Goal: Obtain resource: Download file/media

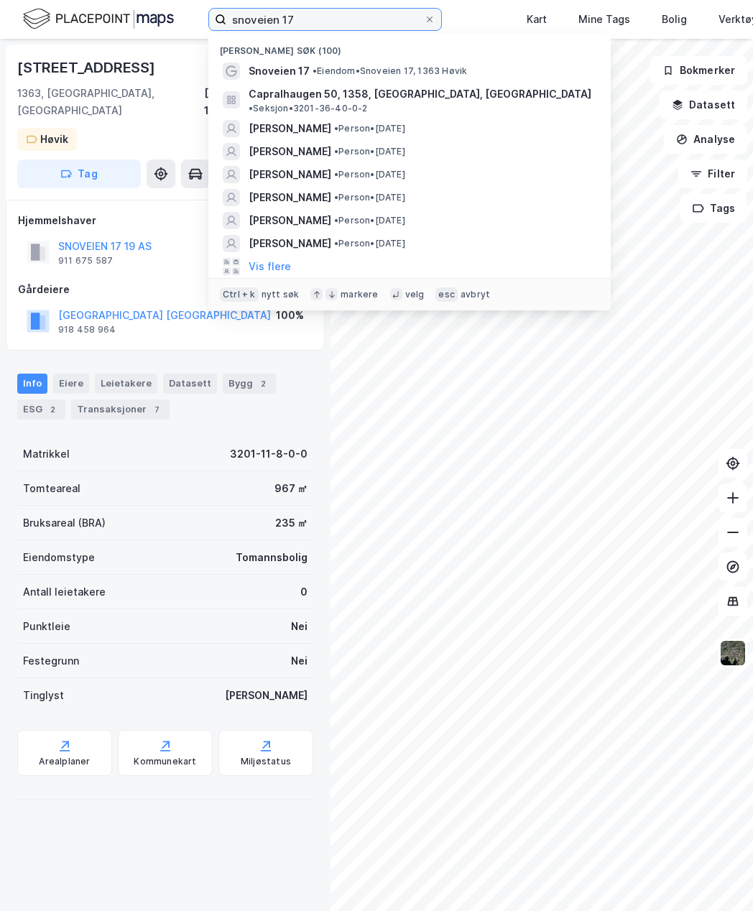
drag, startPoint x: 326, startPoint y: 18, endPoint x: 190, endPoint y: 5, distance: 137.2
click at [190, 5] on div "snoveien 17 Nylige søk (100) Snoveien 17 • [PERSON_NAME] 17, 1363 Høvik Capralh…" at bounding box center [376, 19] width 753 height 39
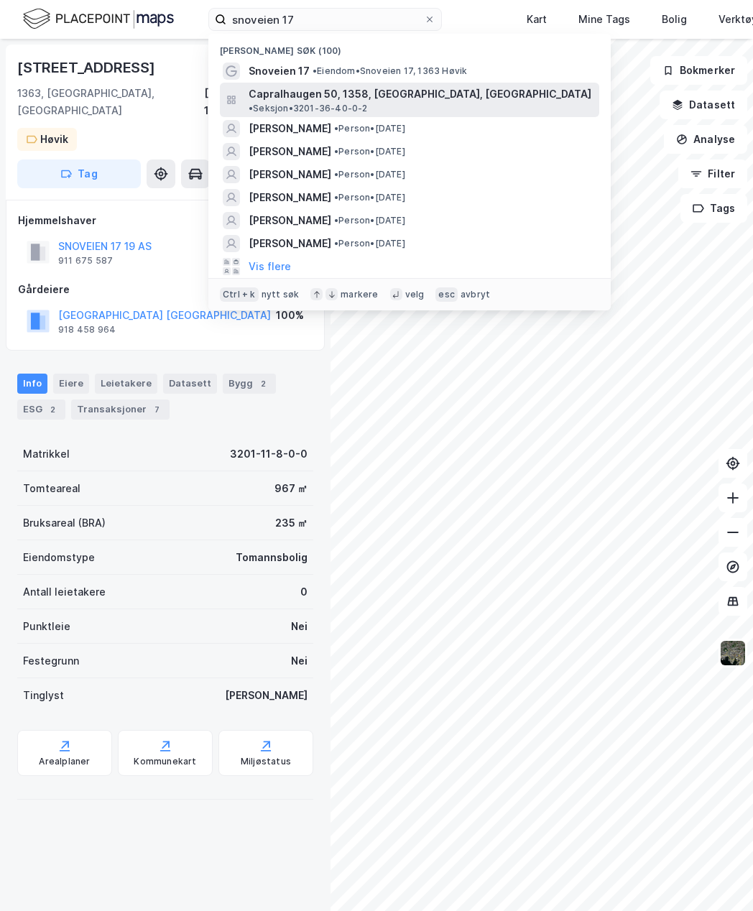
click at [299, 91] on span "Capralhaugen 50, 1358, [GEOGRAPHIC_DATA], [GEOGRAPHIC_DATA]" at bounding box center [420, 94] width 343 height 17
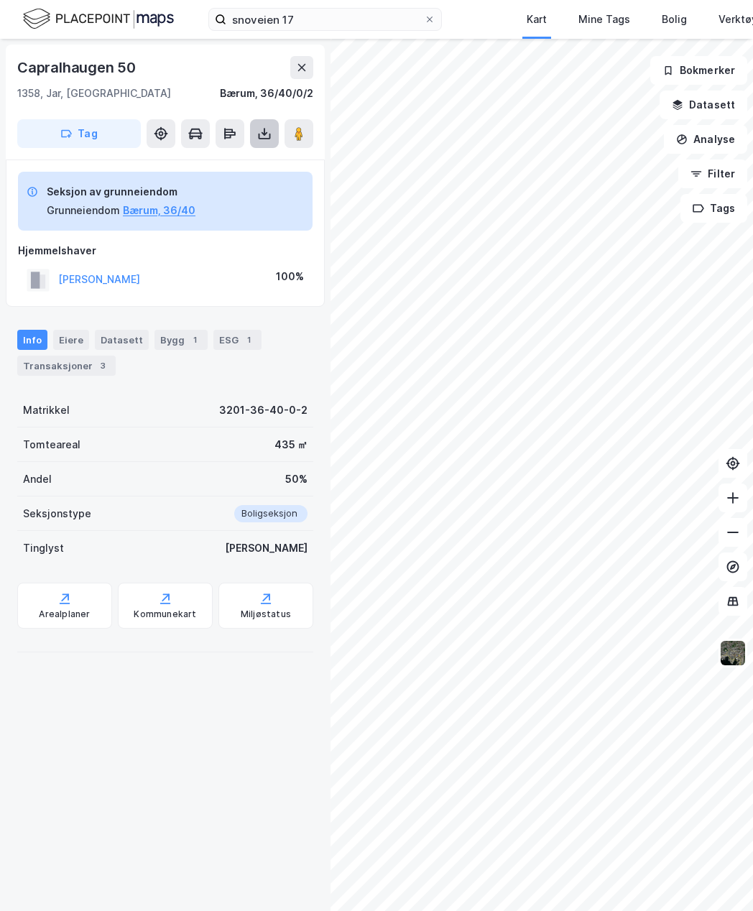
click at [270, 139] on icon at bounding box center [265, 137] width 12 height 6
click at [259, 164] on div "Last ned grunnbok" at bounding box center [202, 162] width 153 height 23
